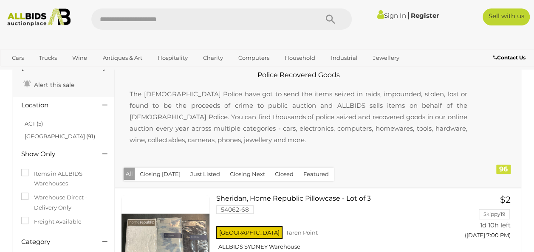
scroll to position [38, 0]
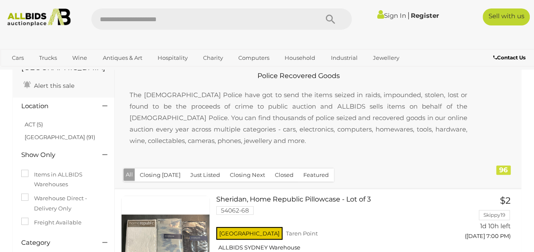
click at [108, 110] on div at bounding box center [104, 107] width 16 height 10
click at [105, 110] on icon at bounding box center [104, 106] width 5 height 8
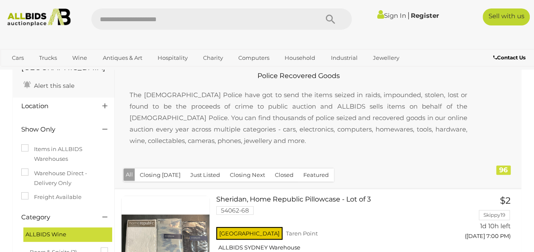
click at [104, 108] on icon at bounding box center [104, 106] width 5 height 8
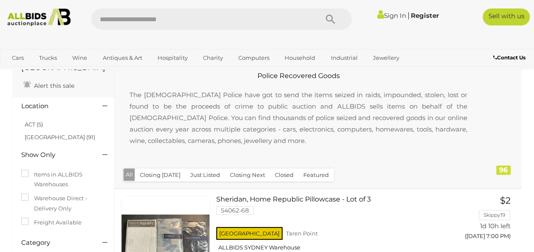
click at [167, 24] on input "text" at bounding box center [200, 18] width 219 height 21
type input "*********"
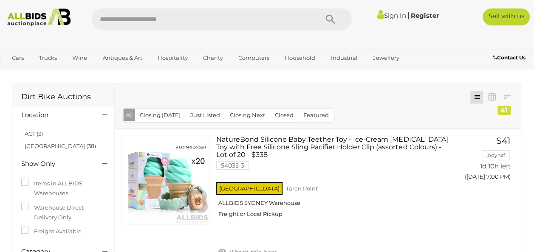
click at [36, 25] on img at bounding box center [39, 17] width 70 height 18
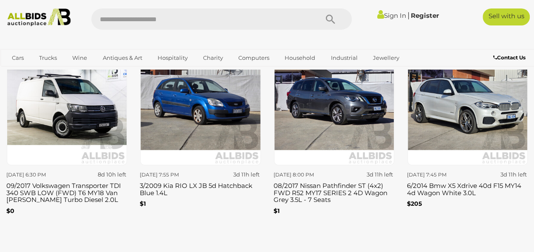
scroll to position [1042, 0]
click at [450, 196] on h3 "6/2014 Bmw X5 Xdrive 40d F15 MY14 4d Wagon White 3.0L" at bounding box center [467, 189] width 121 height 16
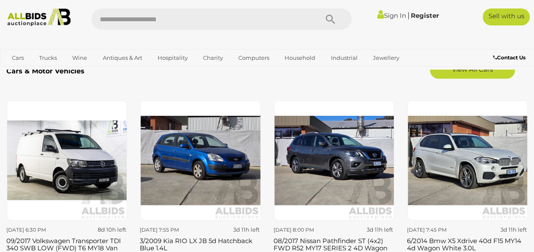
scroll to position [1043, 0]
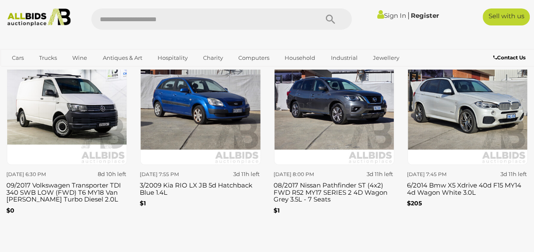
click at [69, 198] on h3 "09/2017 Volkswagen Transporter TDI 340 SWB LOW (FWD) T6 MY18 Van [PERSON_NAME] …" at bounding box center [66, 191] width 121 height 23
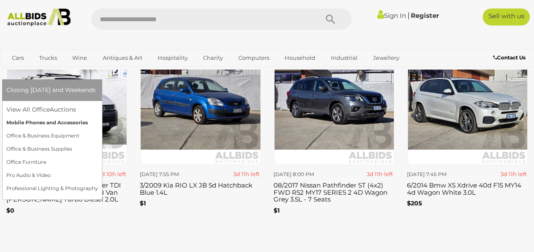
scroll to position [1043, 0]
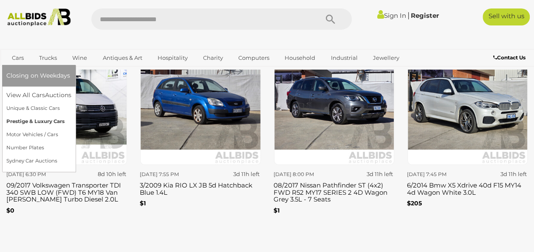
click at [47, 121] on link "Prestige & Luxury Cars" at bounding box center [38, 121] width 65 height 13
